Goal: Task Accomplishment & Management: Manage account settings

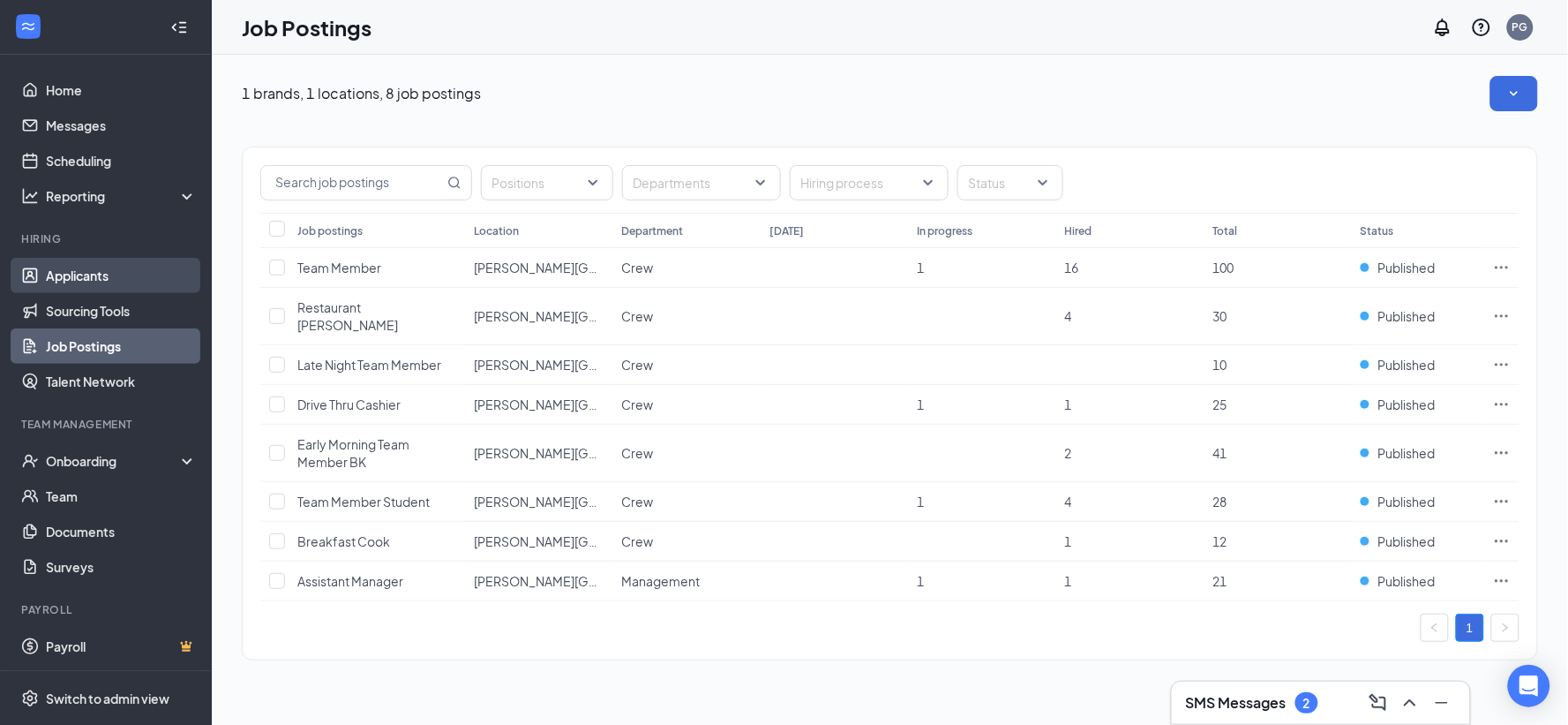
click at [46, 264] on link "Applicants" at bounding box center [121, 275] width 150 height 36
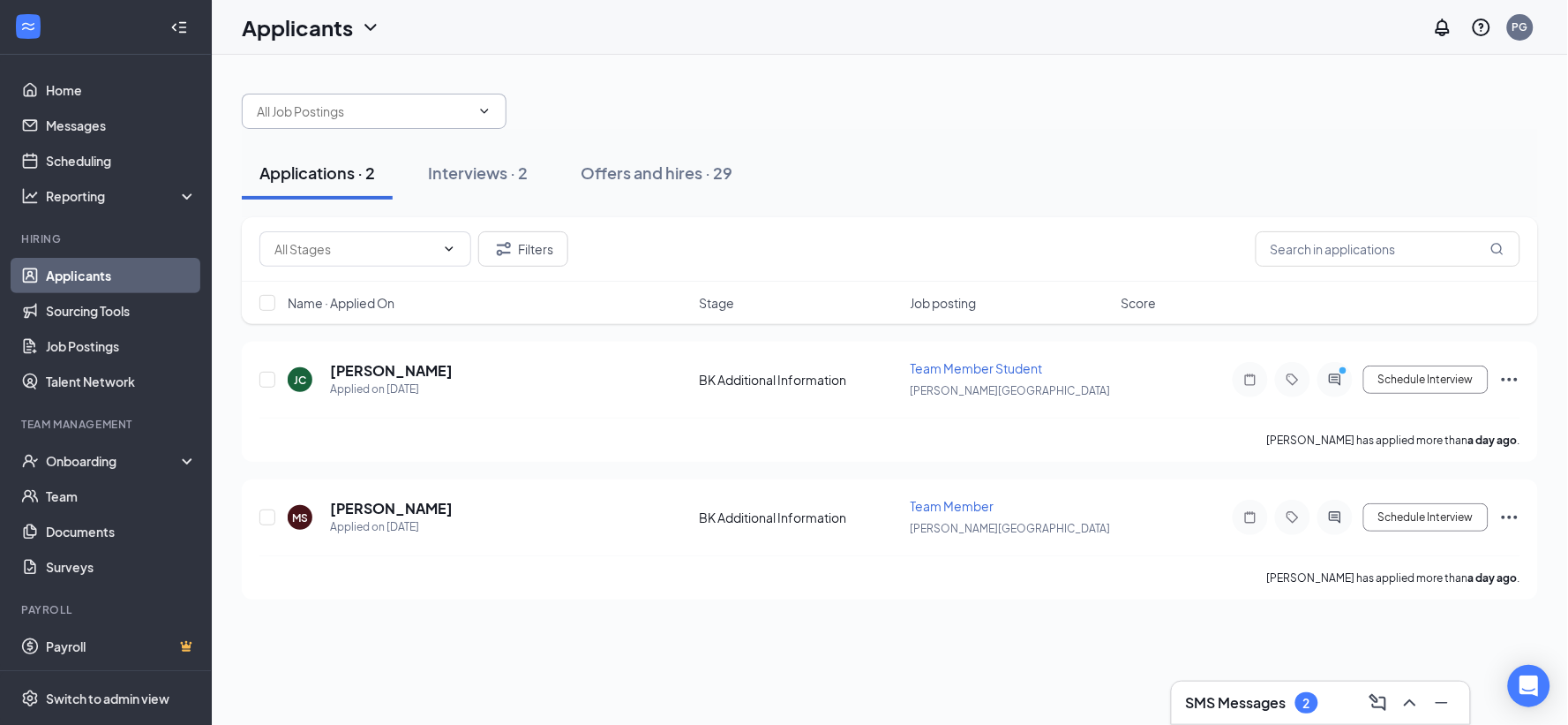
click at [292, 100] on span at bounding box center [373, 111] width 264 height 36
type input "[PERSON_NAME]"
click at [494, 165] on div "Interviews · 2" at bounding box center [477, 172] width 100 height 22
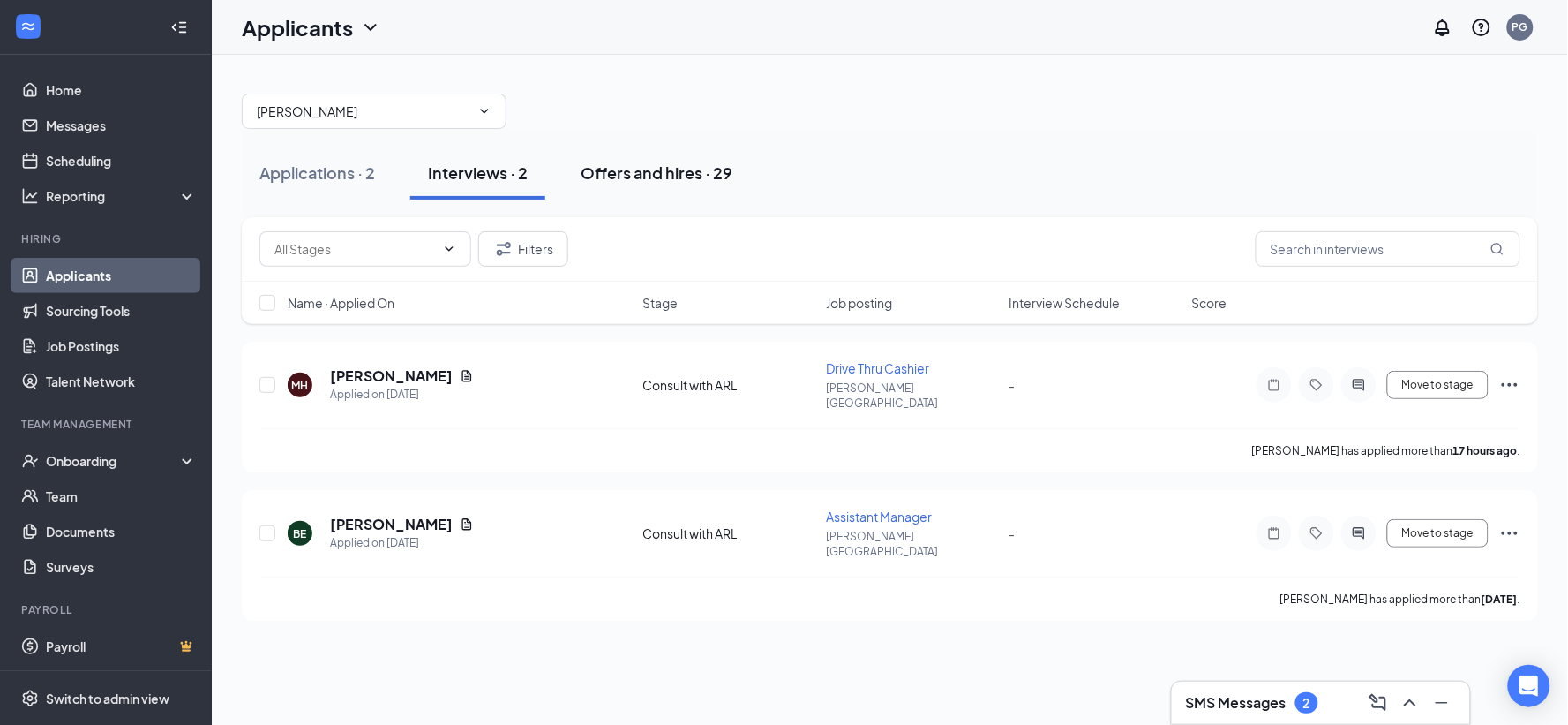
click at [659, 173] on div "Offers and hires · 29" at bounding box center [655, 172] width 151 height 22
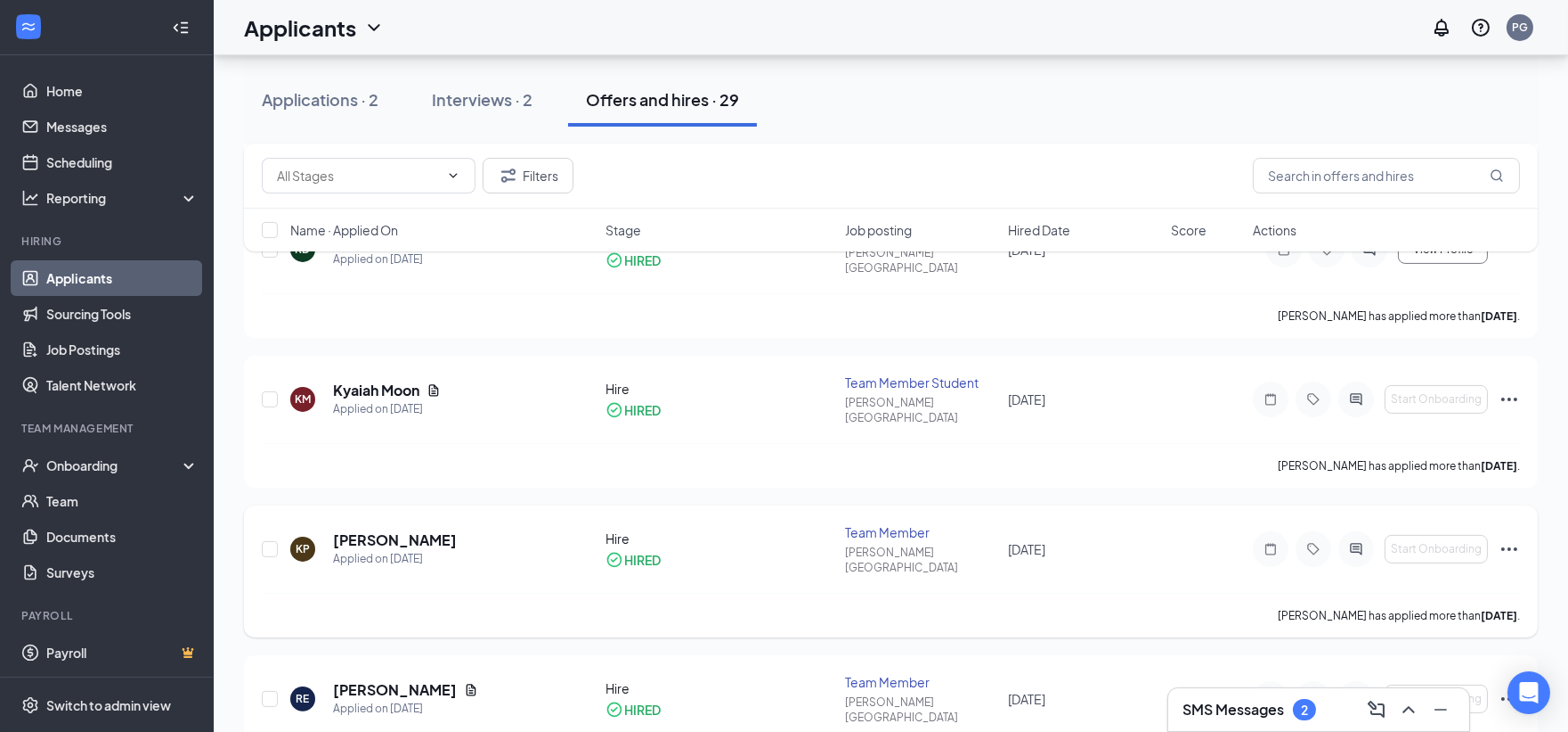
scroll to position [1485, 0]
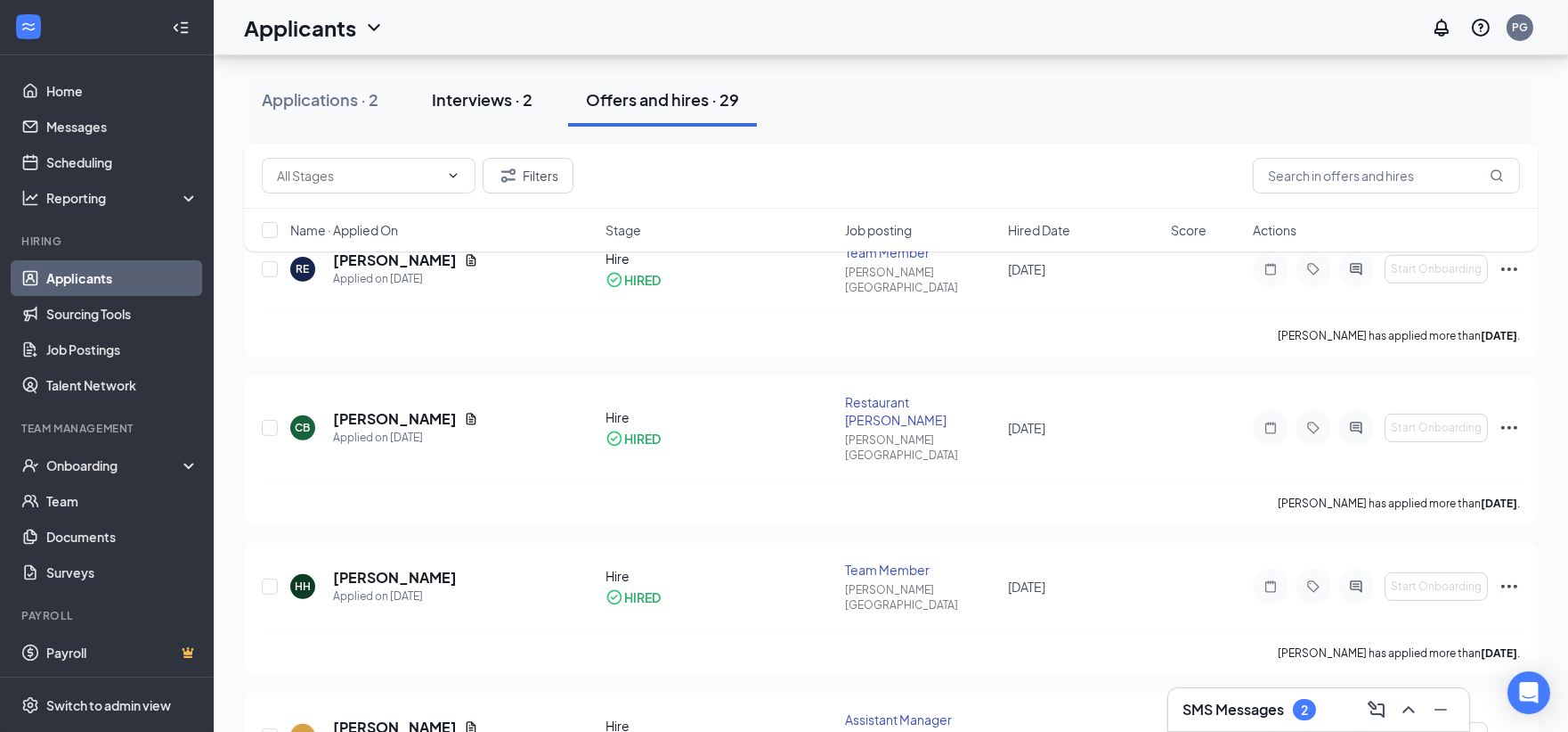
click at [487, 84] on button "Interviews · 2" at bounding box center [482, 99] width 136 height 53
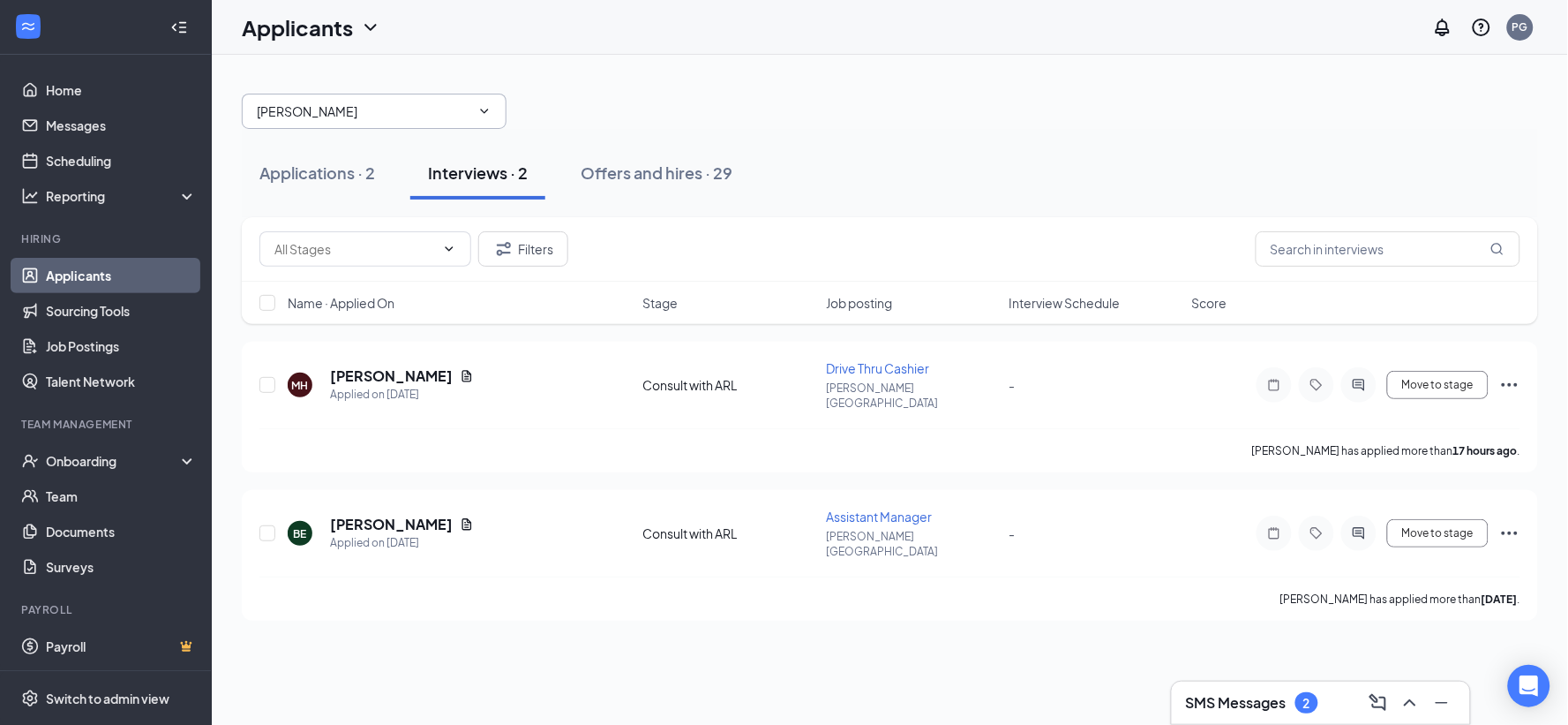
click at [347, 116] on input "[PERSON_NAME]" at bounding box center [363, 111] width 214 height 20
click at [426, 258] on input "text" at bounding box center [354, 249] width 160 height 20
click at [148, 297] on link "Sourcing Tools" at bounding box center [121, 311] width 150 height 36
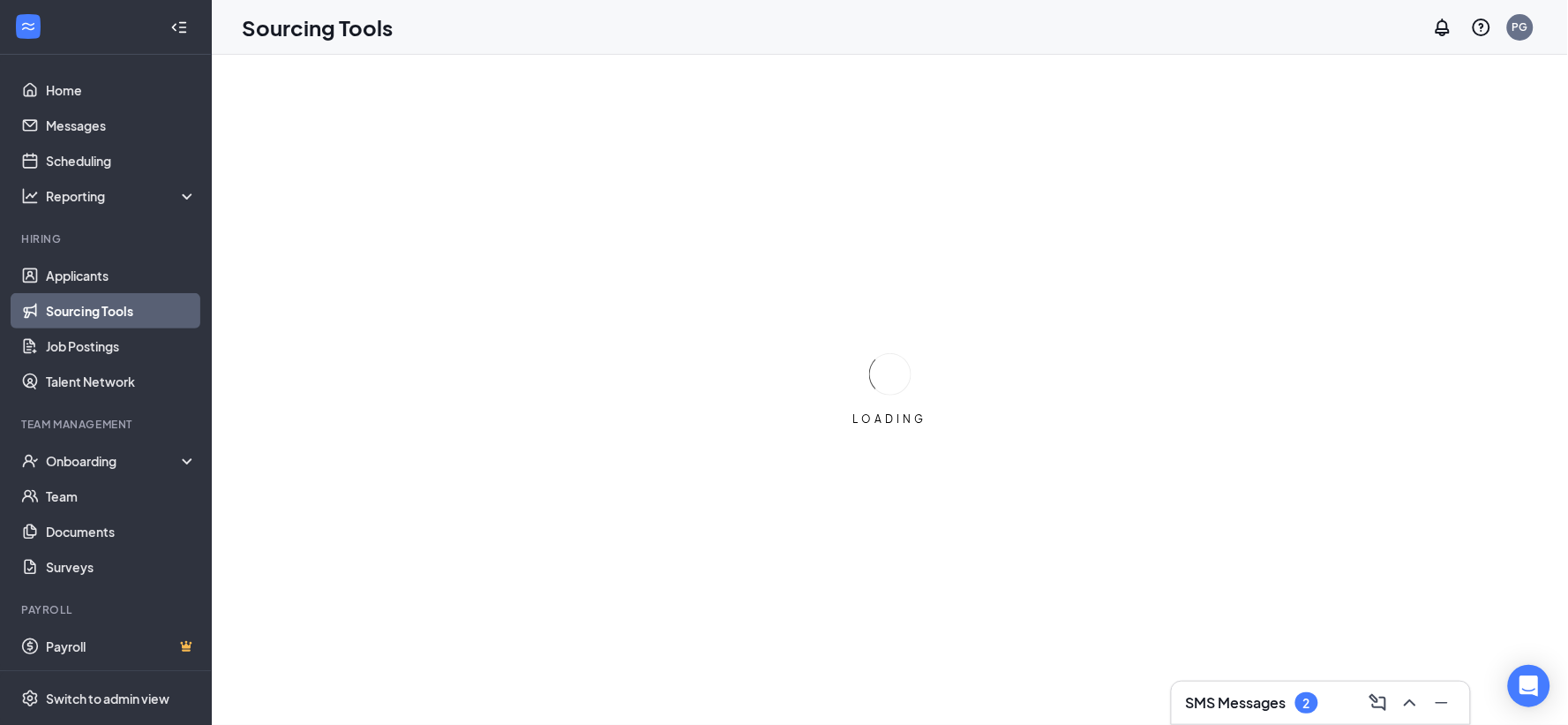
click at [120, 328] on link "Sourcing Tools" at bounding box center [121, 311] width 150 height 36
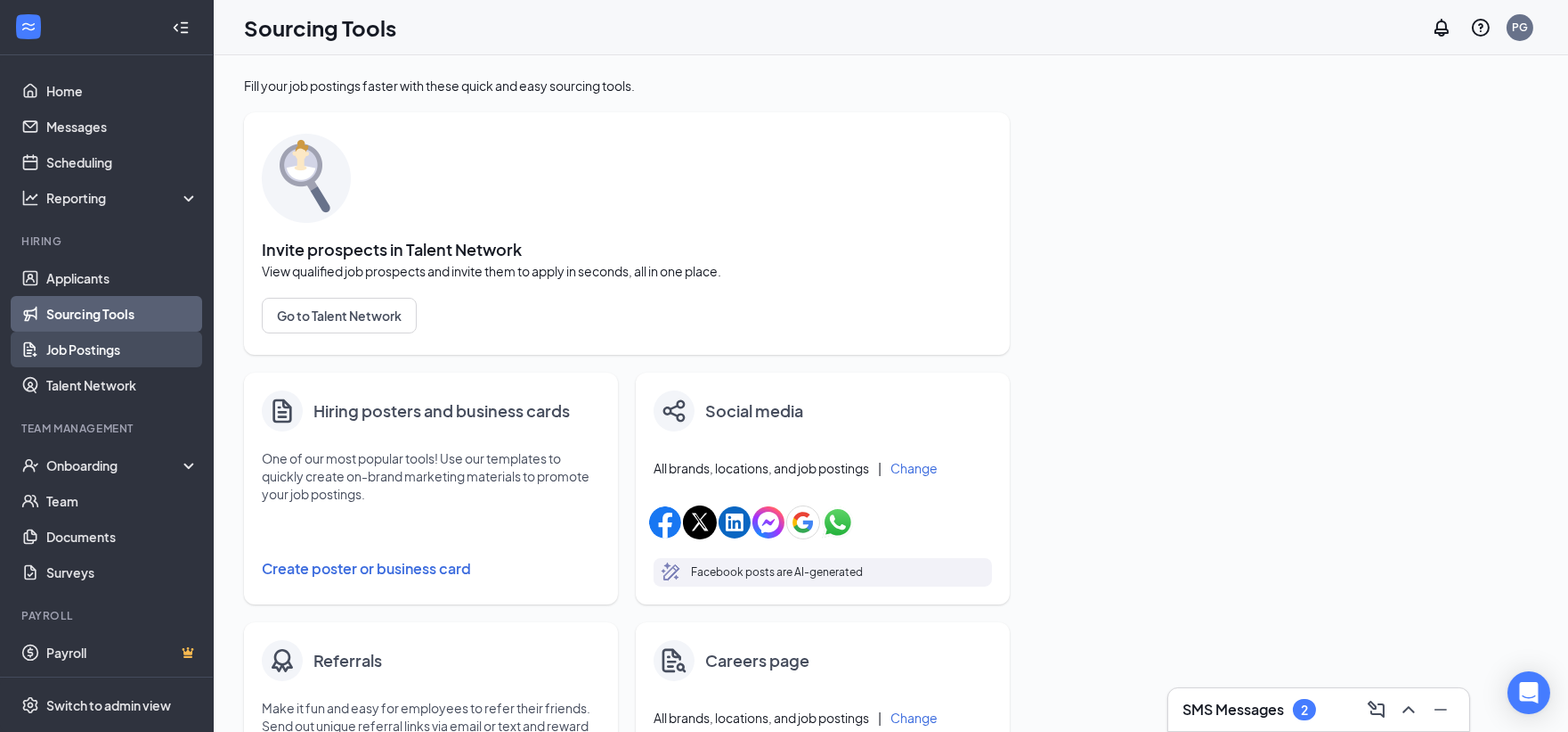
click at [126, 346] on link "Job Postings" at bounding box center [122, 350] width 152 height 36
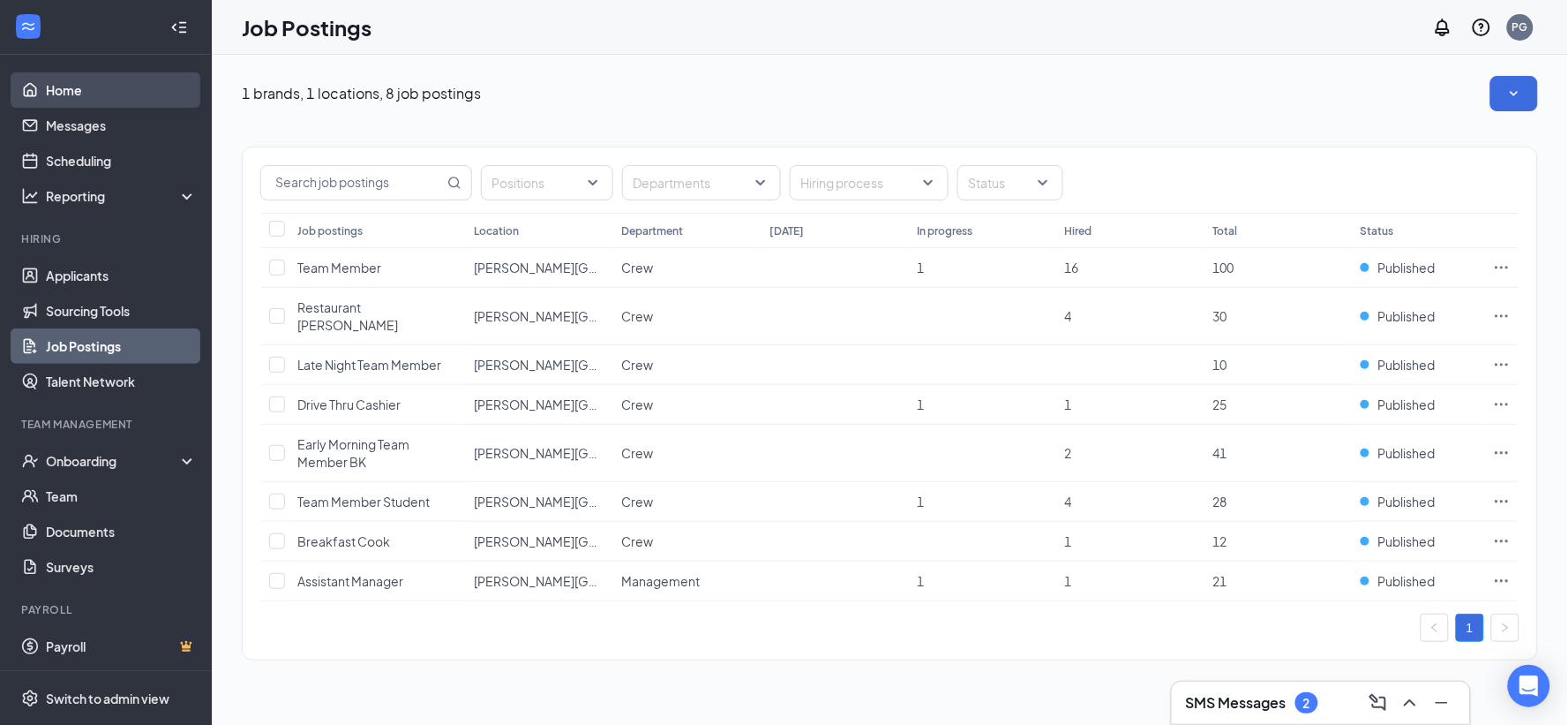
click at [65, 77] on link "Home" at bounding box center [121, 90] width 150 height 36
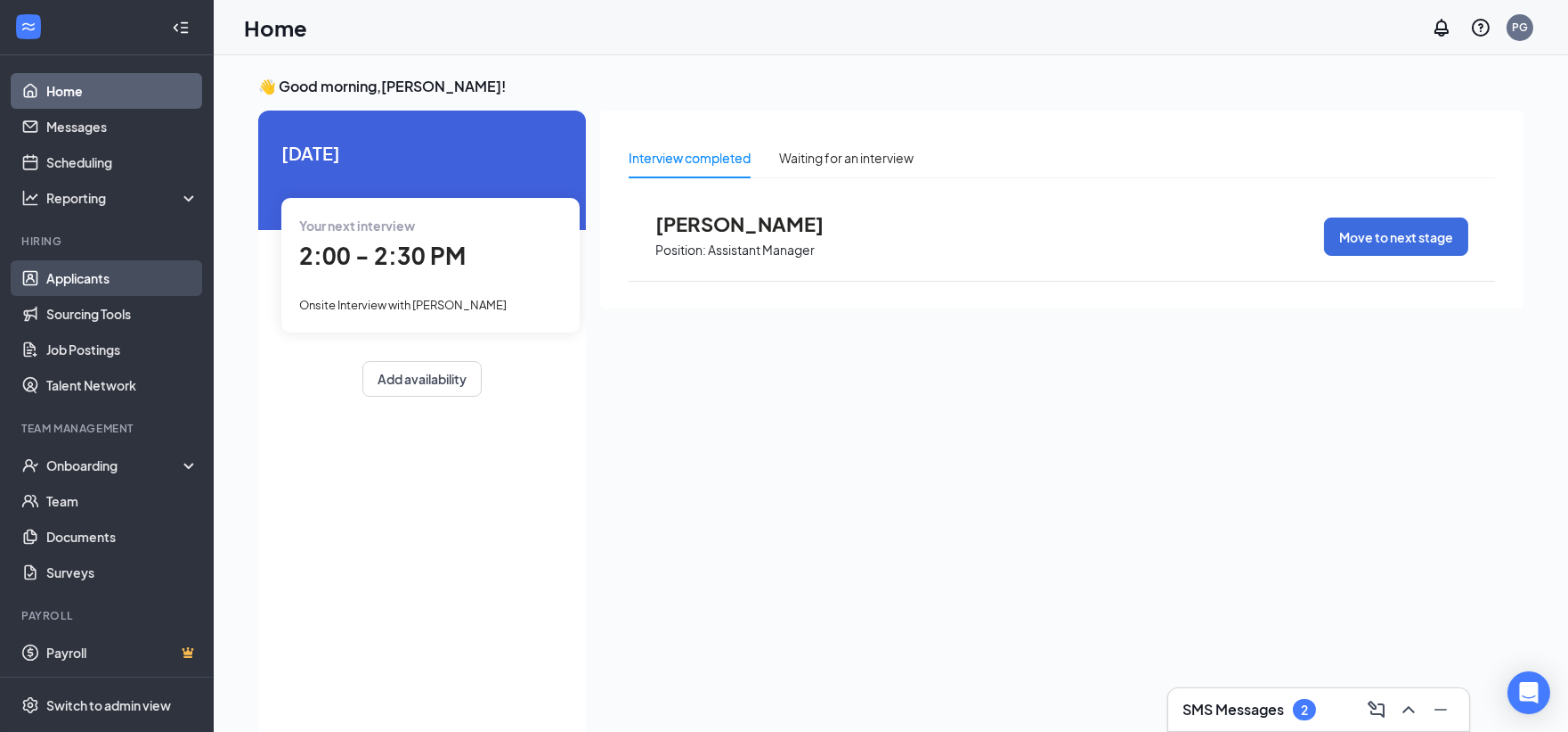
click at [99, 294] on link "Applicants" at bounding box center [122, 278] width 152 height 36
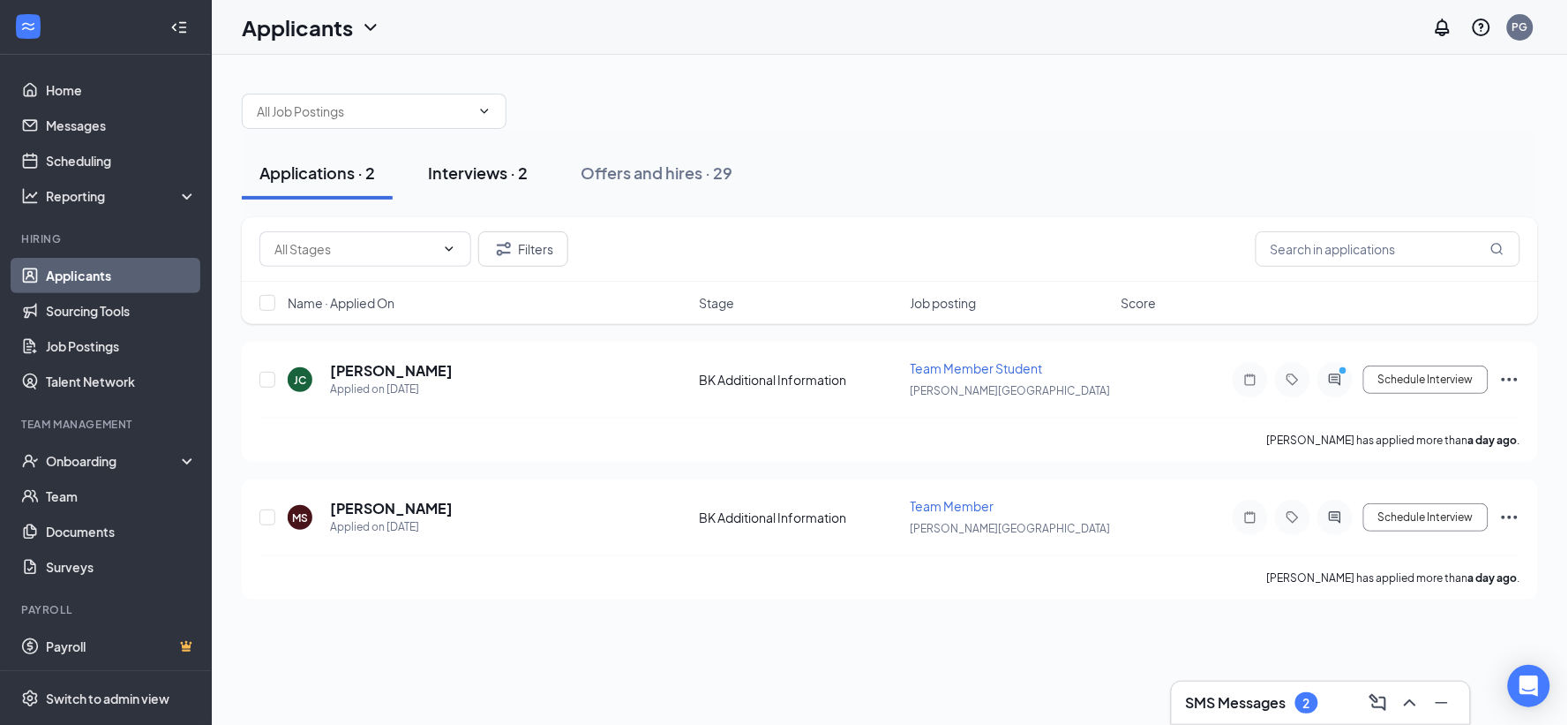
click at [507, 179] on div "Interviews · 2" at bounding box center [477, 172] width 100 height 22
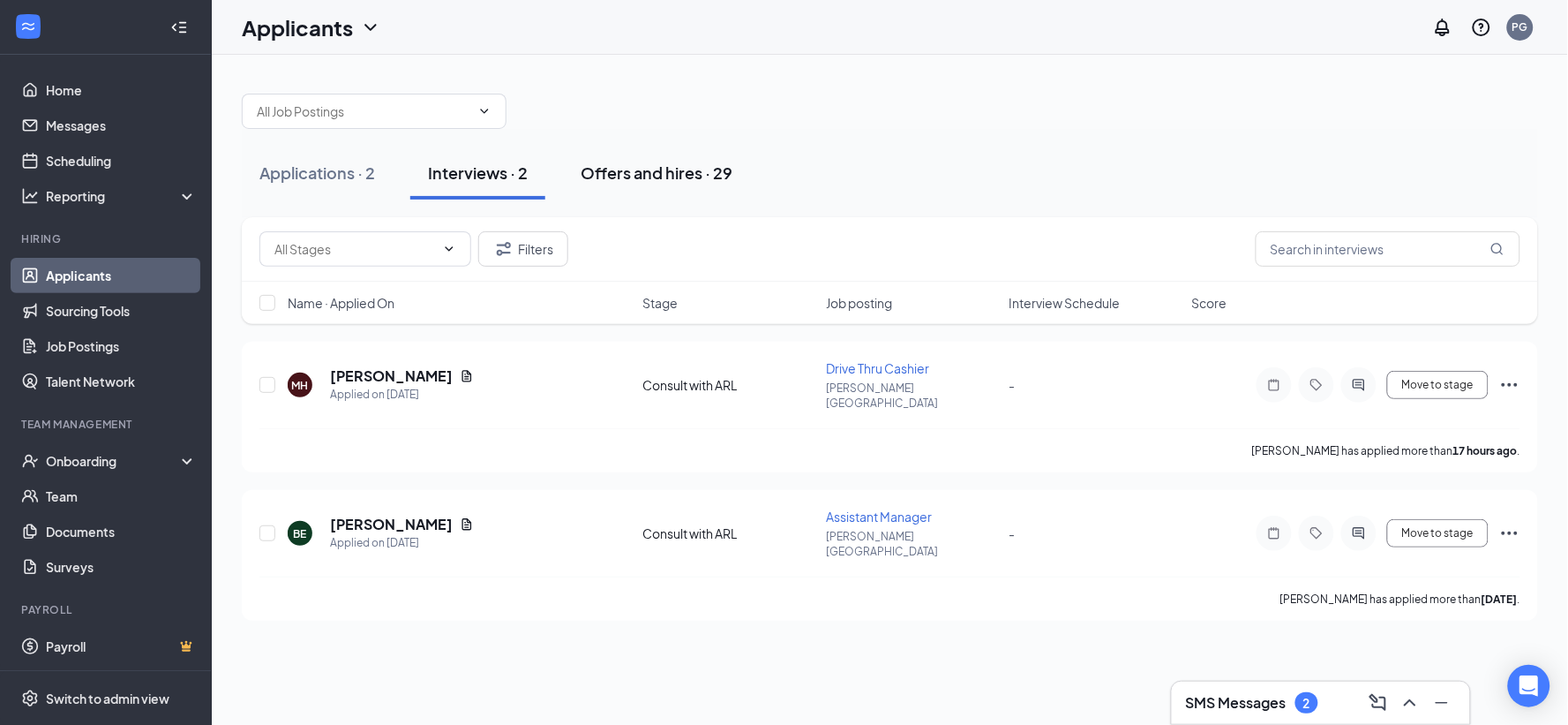
click at [659, 173] on div "Offers and hires · 29" at bounding box center [655, 172] width 151 height 22
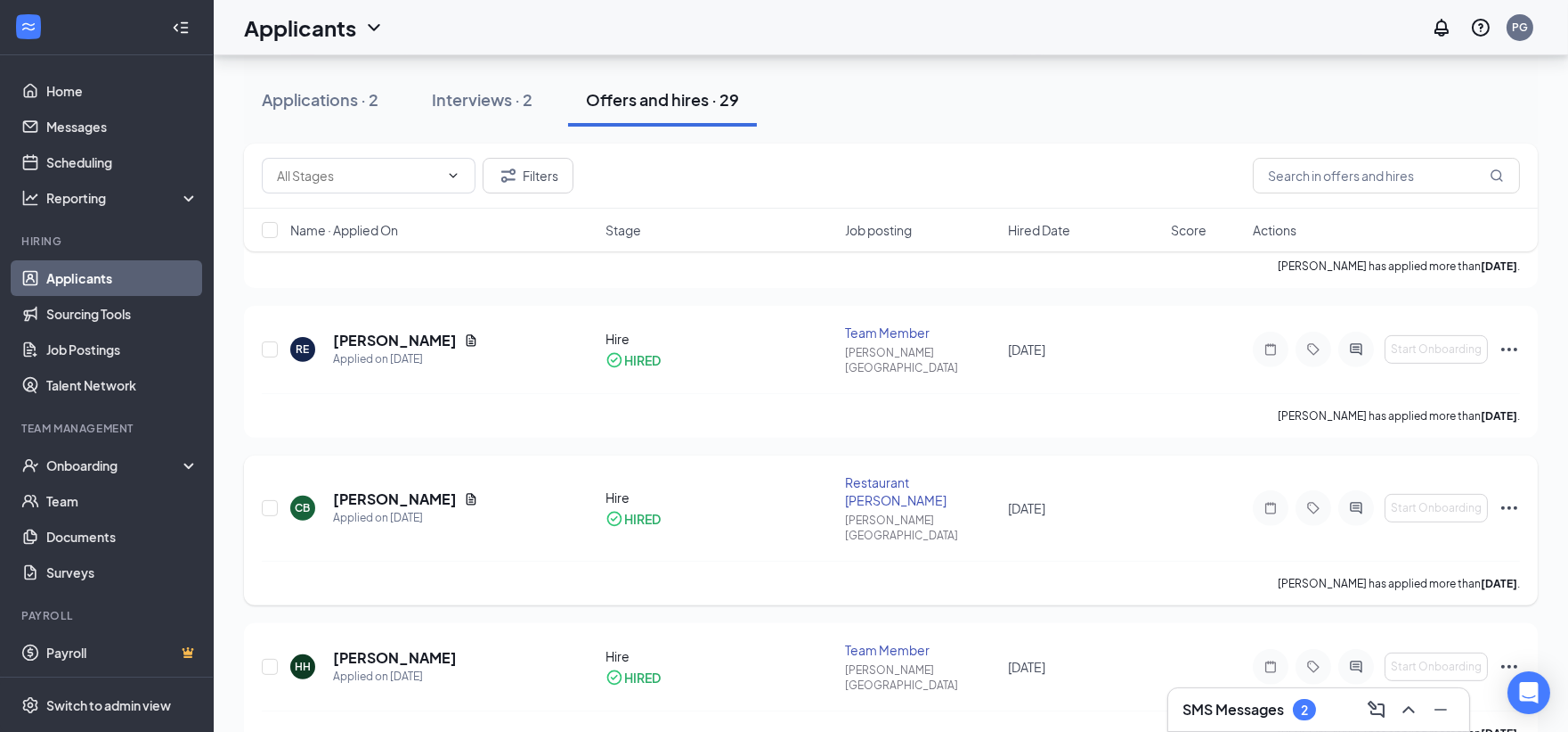
scroll to position [1385, 0]
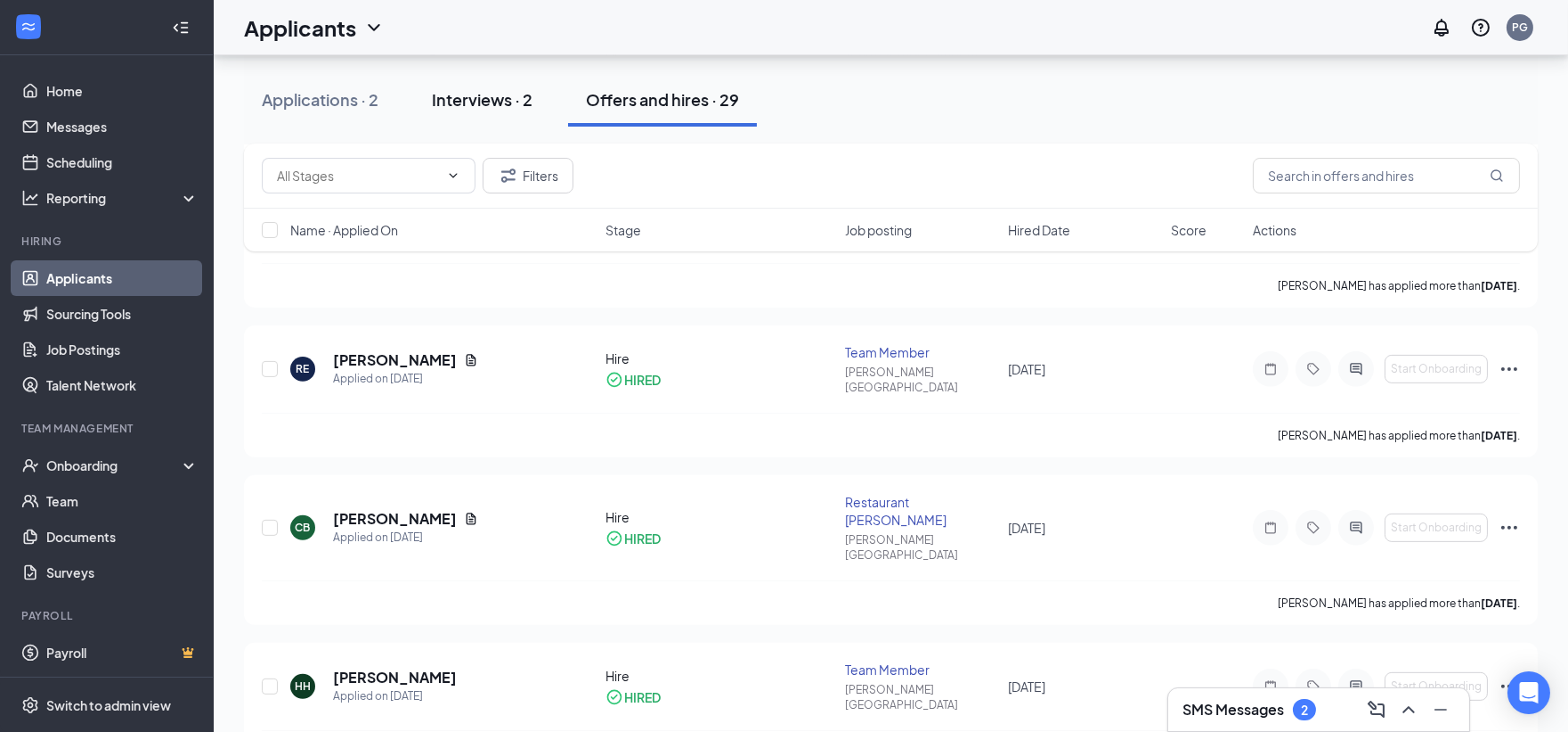
click at [460, 86] on button "Interviews · 2" at bounding box center [482, 99] width 136 height 53
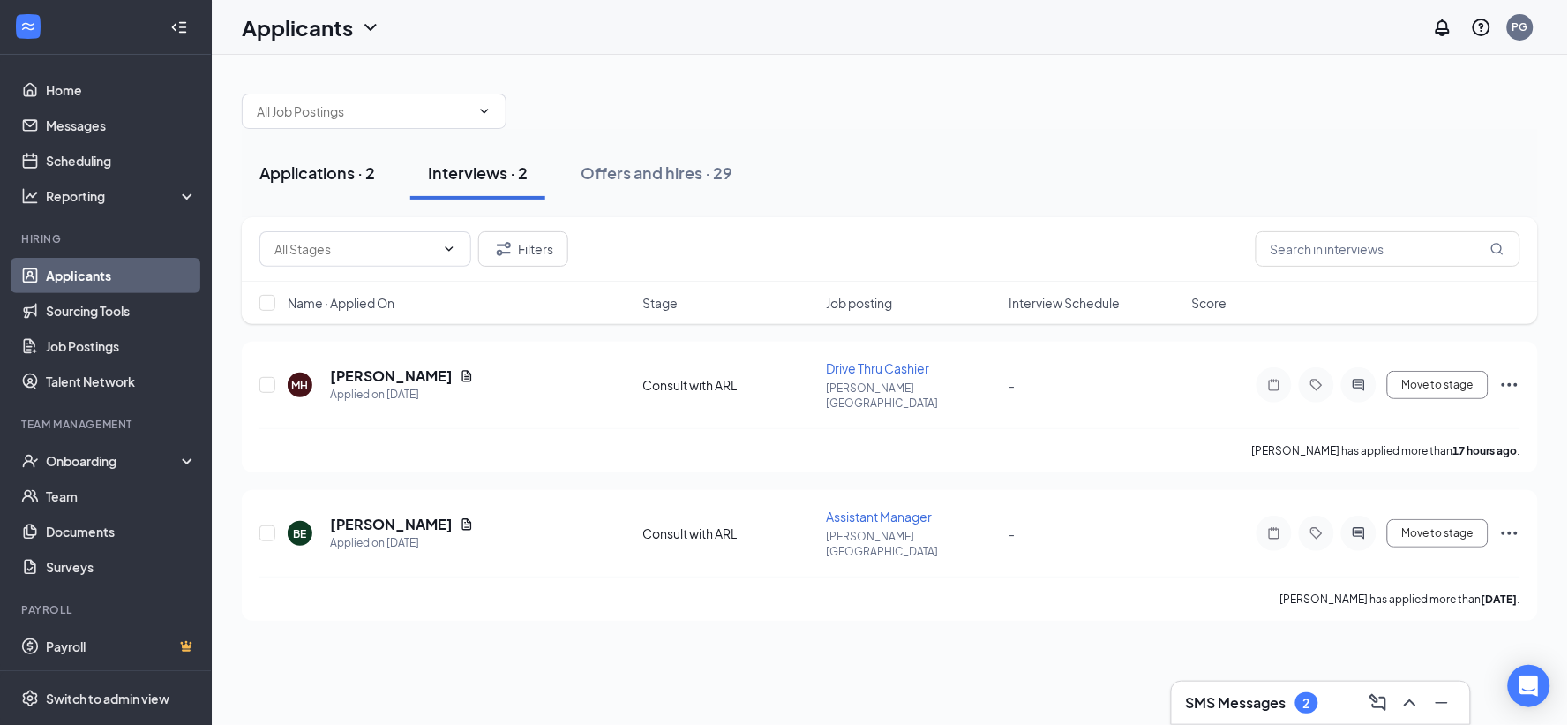
click at [352, 177] on div "Applications · 2" at bounding box center [317, 172] width 116 height 22
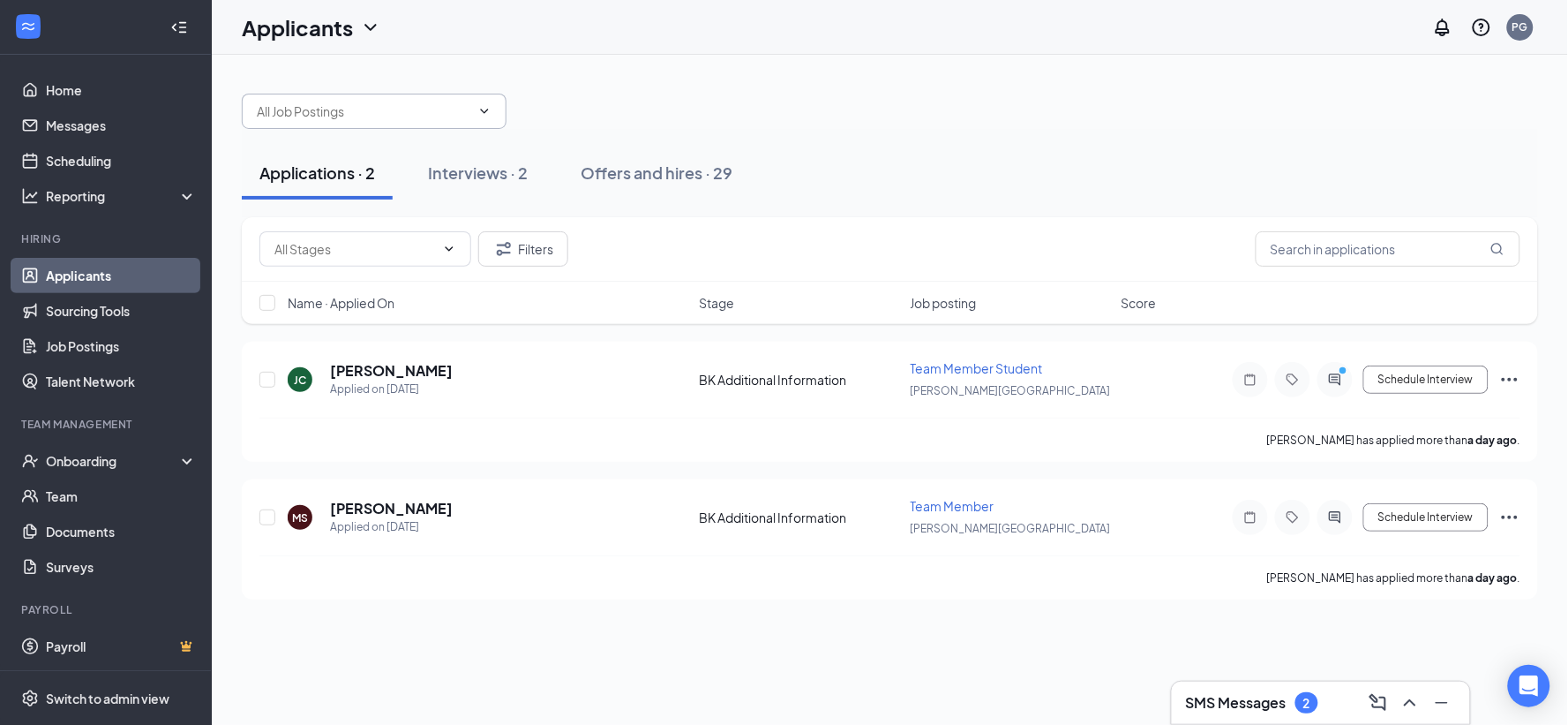
click at [417, 104] on input "text" at bounding box center [363, 111] width 214 height 20
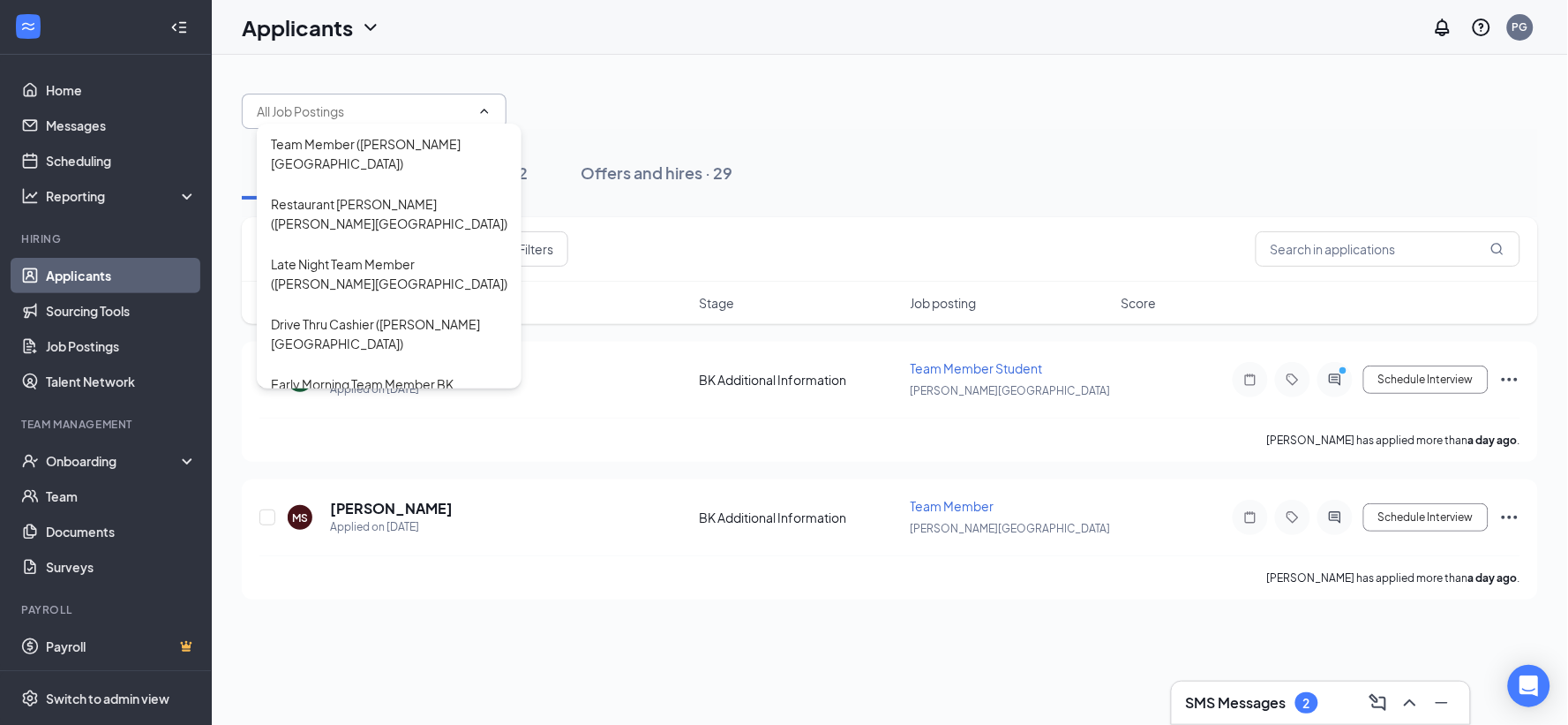
click at [418, 104] on input "text" at bounding box center [363, 111] width 214 height 20
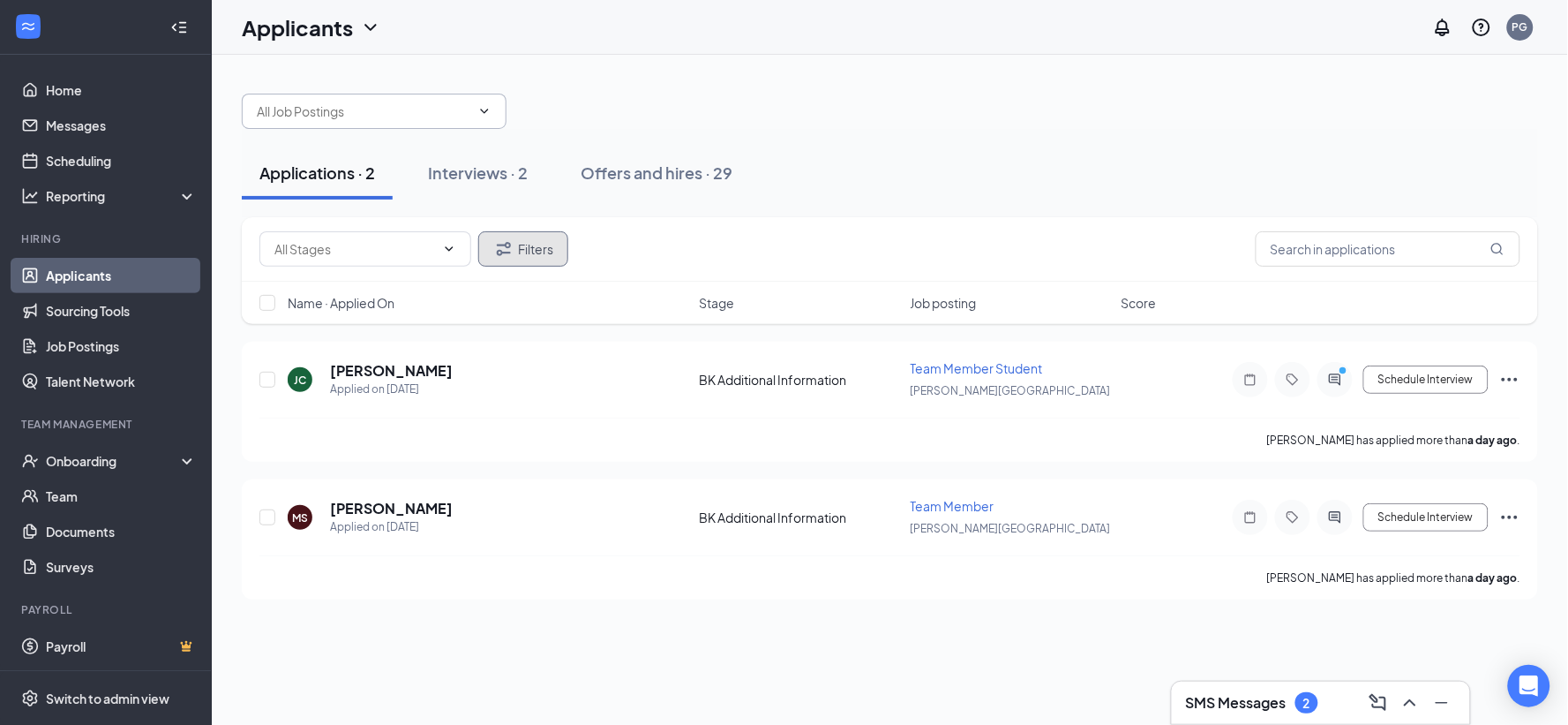
click at [534, 258] on button "Filters" at bounding box center [523, 249] width 90 height 36
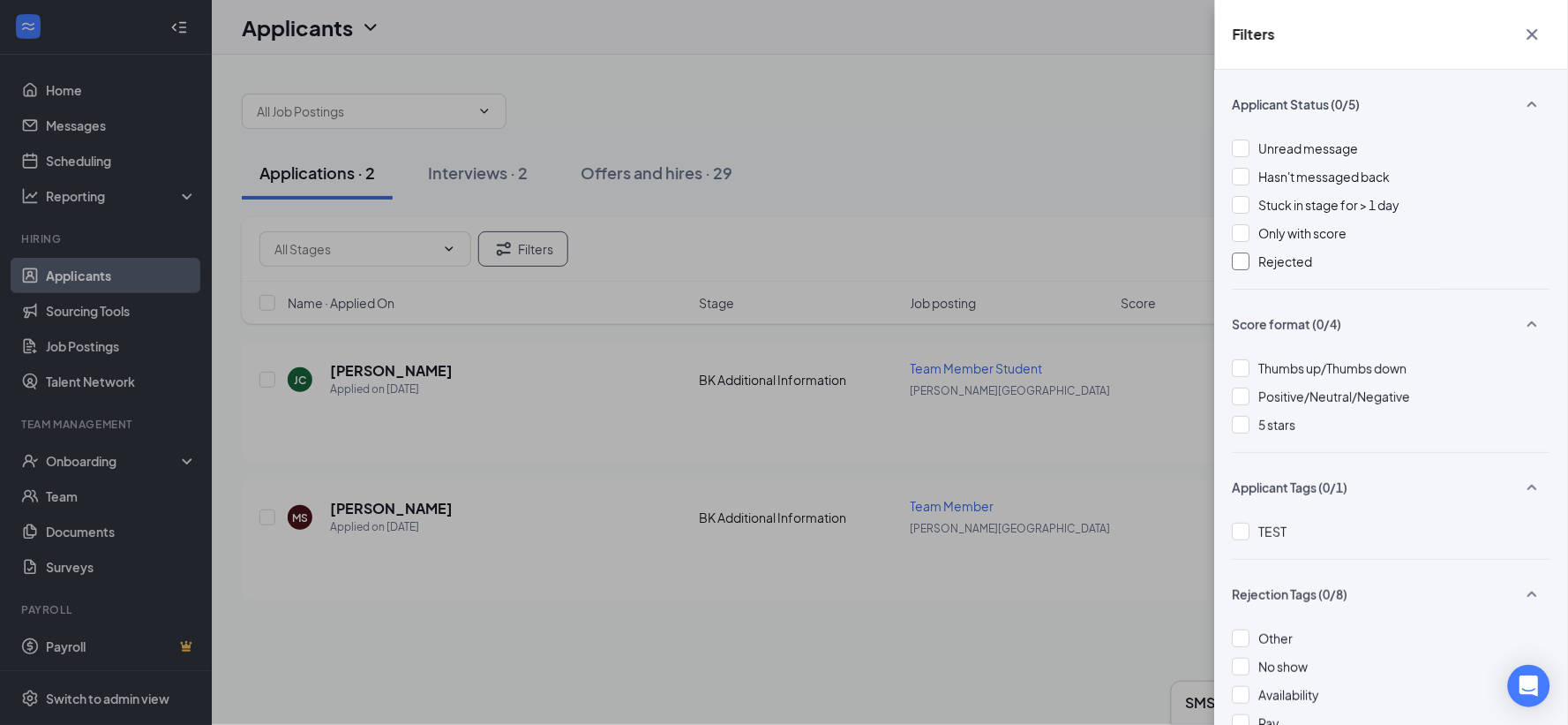
click at [1240, 262] on div at bounding box center [1241, 261] width 18 height 18
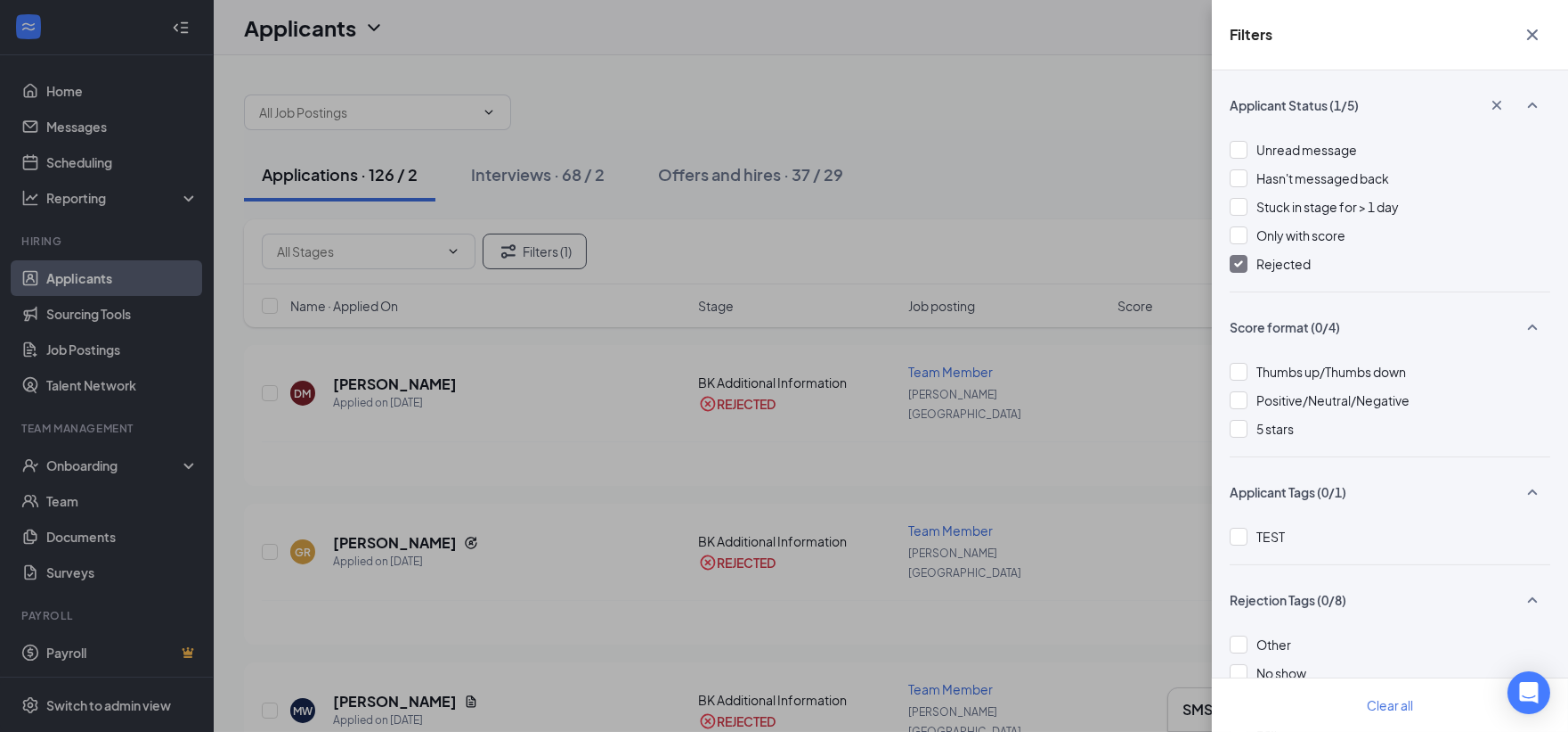
click at [1548, 33] on button "button" at bounding box center [1533, 35] width 36 height 34
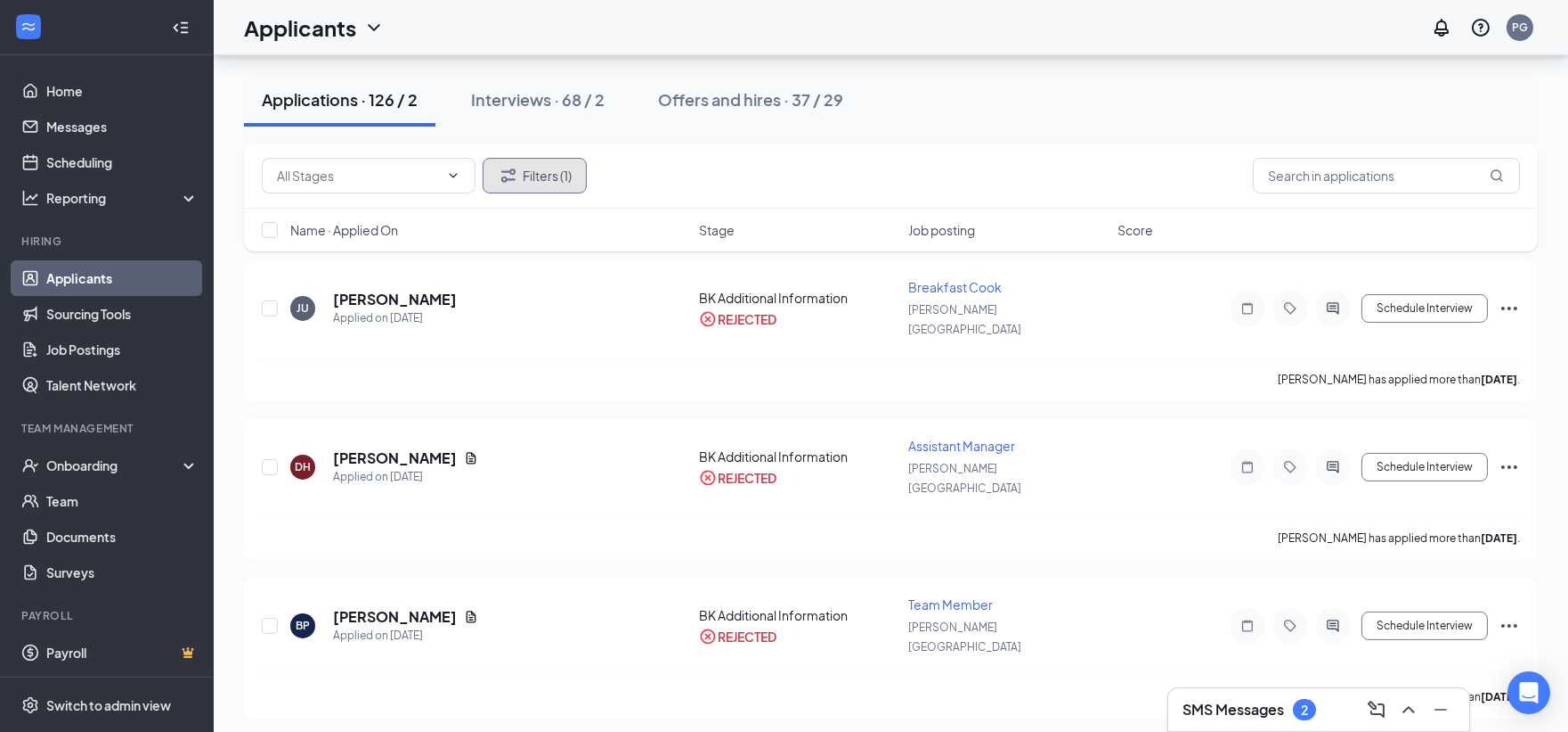
scroll to position [14654, 0]
